Goal: Find specific page/section: Locate a particular part of the current website

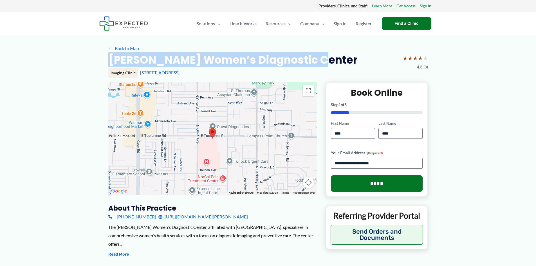
drag, startPoint x: 109, startPoint y: 61, endPoint x: 315, endPoint y: 59, distance: 205.9
click at [315, 59] on h2 "[PERSON_NAME] Women’s Diagnostic Center" at bounding box center [232, 60] width 249 height 14
copy h2 "[PERSON_NAME] Women’s Diagnostic"
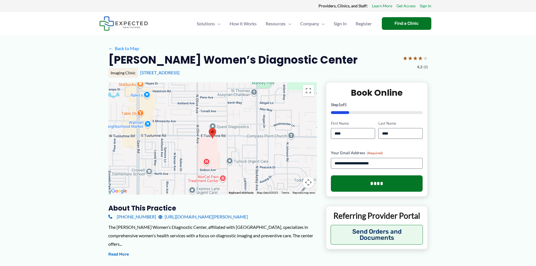
drag, startPoint x: 109, startPoint y: 61, endPoint x: 358, endPoint y: 61, distance: 249.0
click at [359, 59] on div "[PERSON_NAME] Women’s Diagnostic Center ★ ★ ★ ★ ★ 4.3 (8)" at bounding box center [268, 62] width 320 height 18
copy h2 "[PERSON_NAME] Women’s Diagnostic Center"
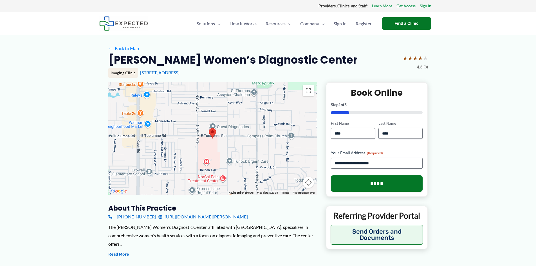
copy h2 "[PERSON_NAME] Women’s Diagnostic Center"
